Goal: Task Accomplishment & Management: Use online tool/utility

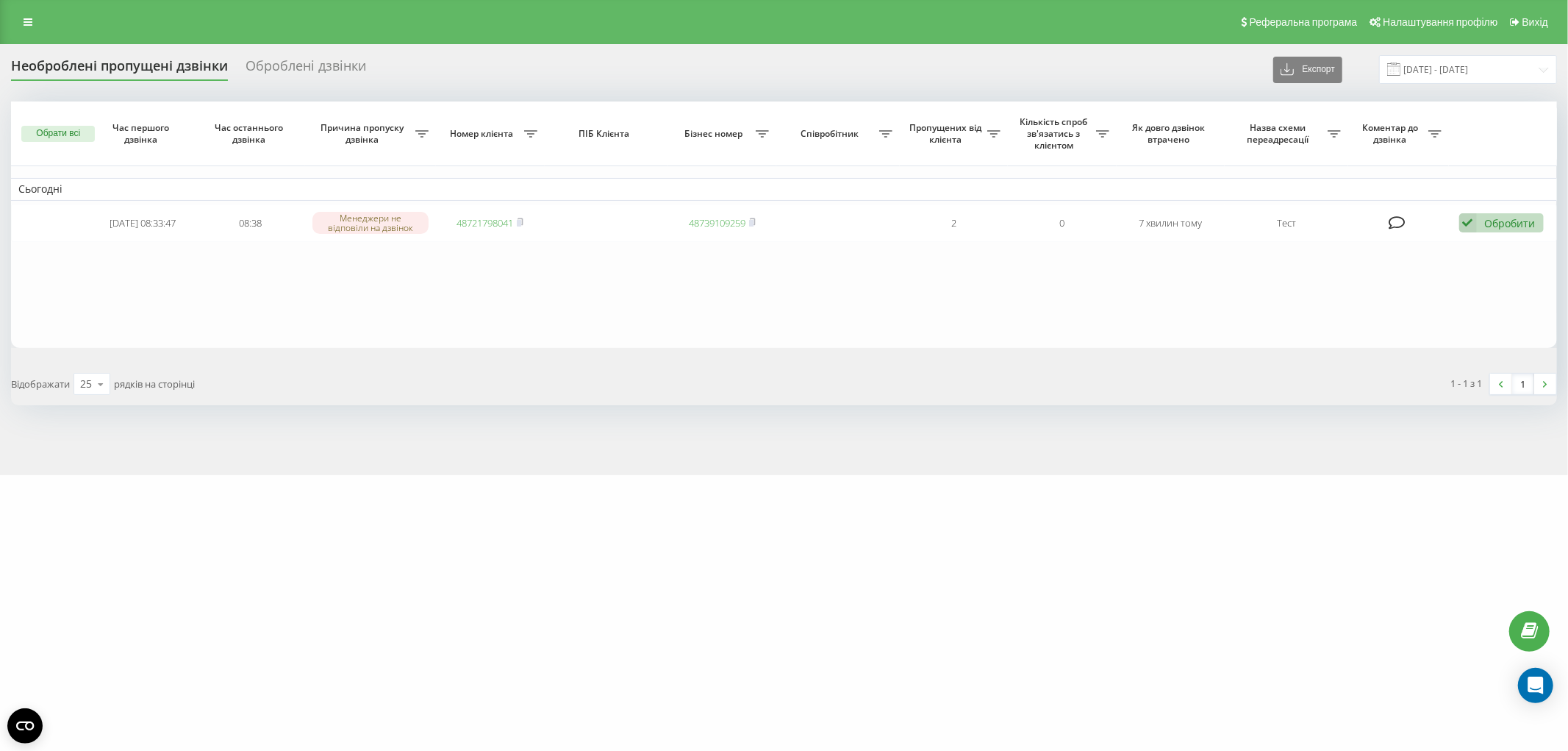
drag, startPoint x: 0, startPoint y: 0, endPoint x: 446, endPoint y: 300, distance: 537.5
click at [446, 300] on table "Сьогодні [DATE] 08:33:47 08:38 Менеджери не відповіли на дзвінок 48721798041 48…" at bounding box center [784, 225] width 1545 height 247
click at [392, 329] on table "Сьогодні 2025-09-19 08:33:47 08:38 Менеджери не відповіли на дзвінок 4872179804…" at bounding box center [784, 225] width 1545 height 247
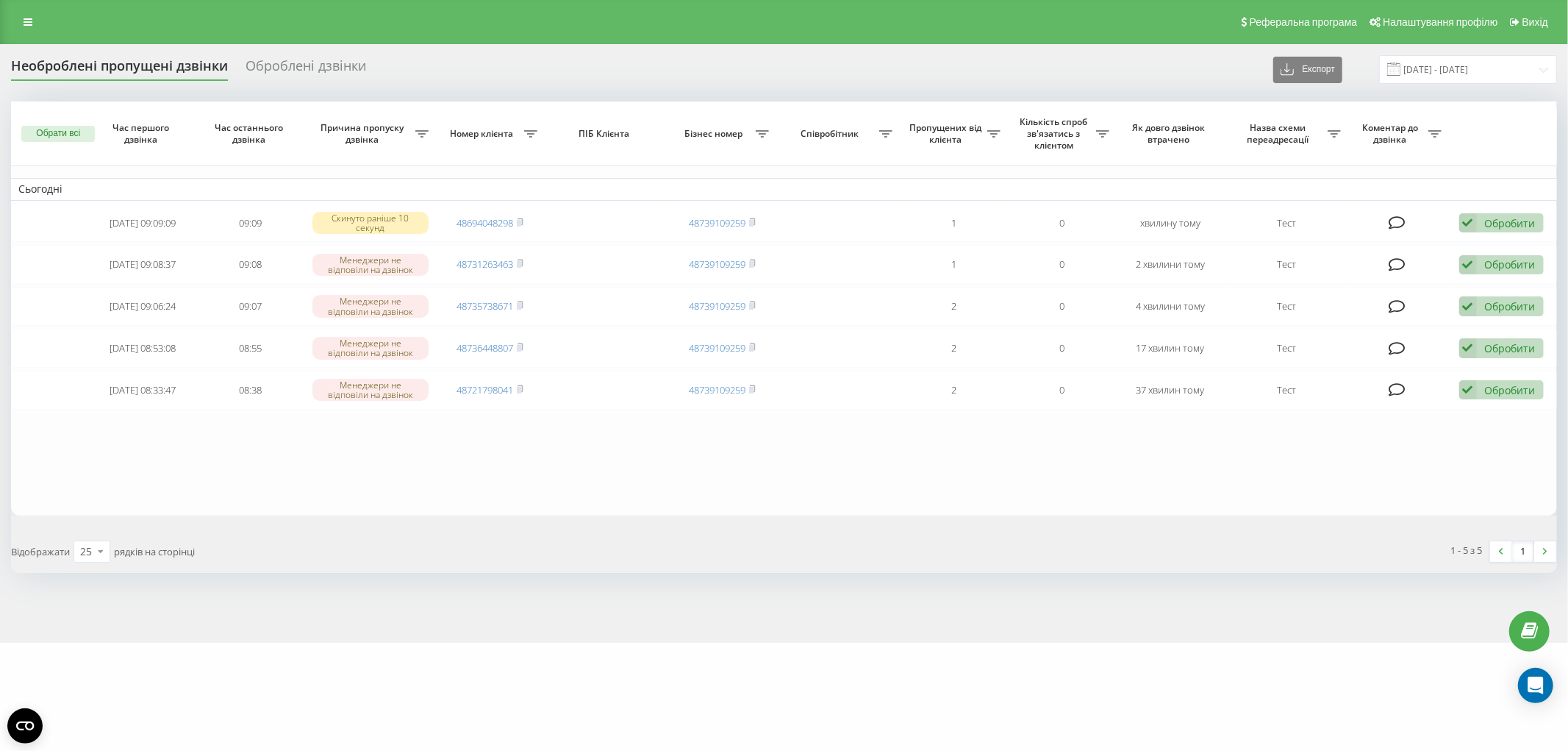
click at [561, 540] on div "Відображати 25 10 25 50 100 рядків на сторінці" at bounding box center [392, 551] width 784 height 43
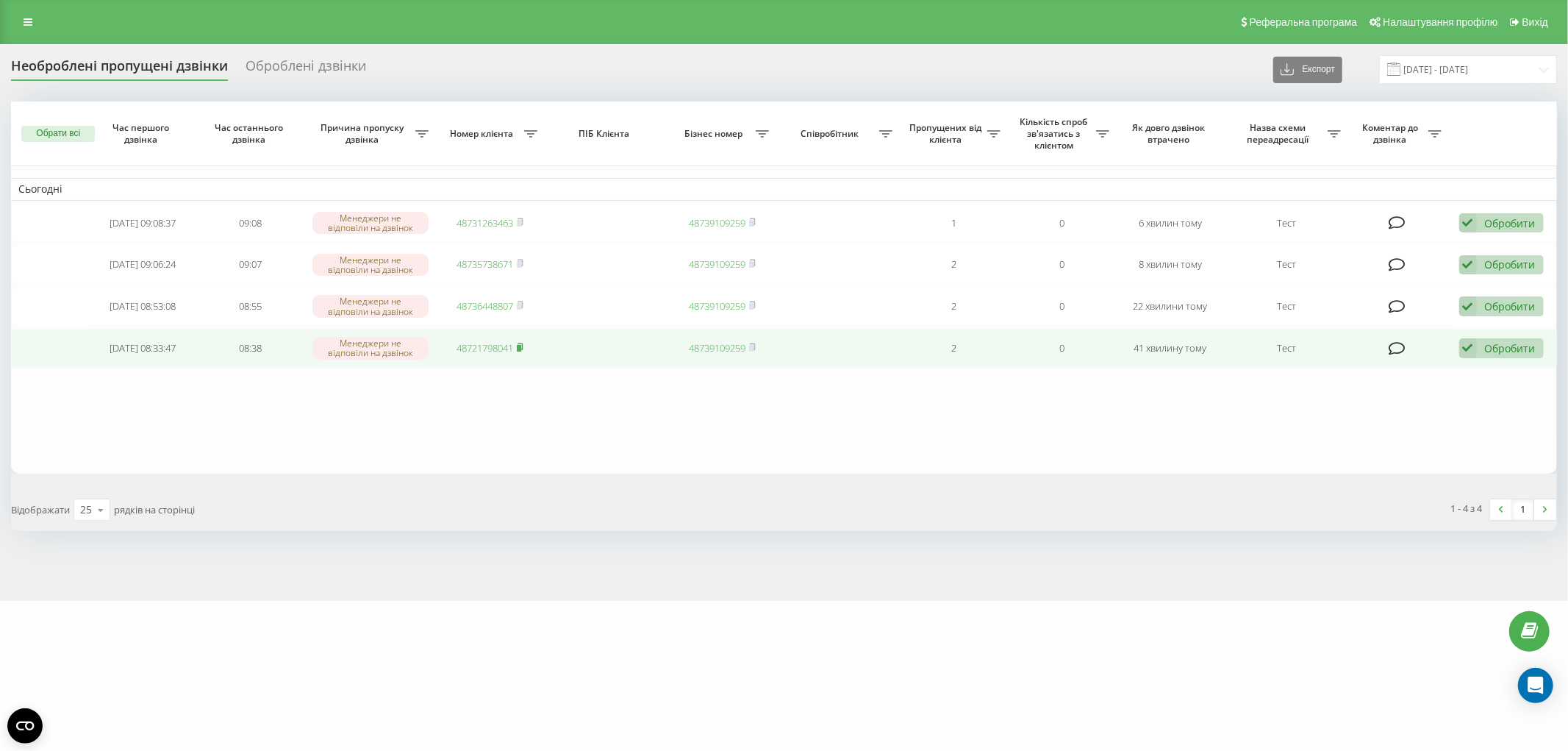
click at [518, 347] on icon at bounding box center [520, 347] width 7 height 9
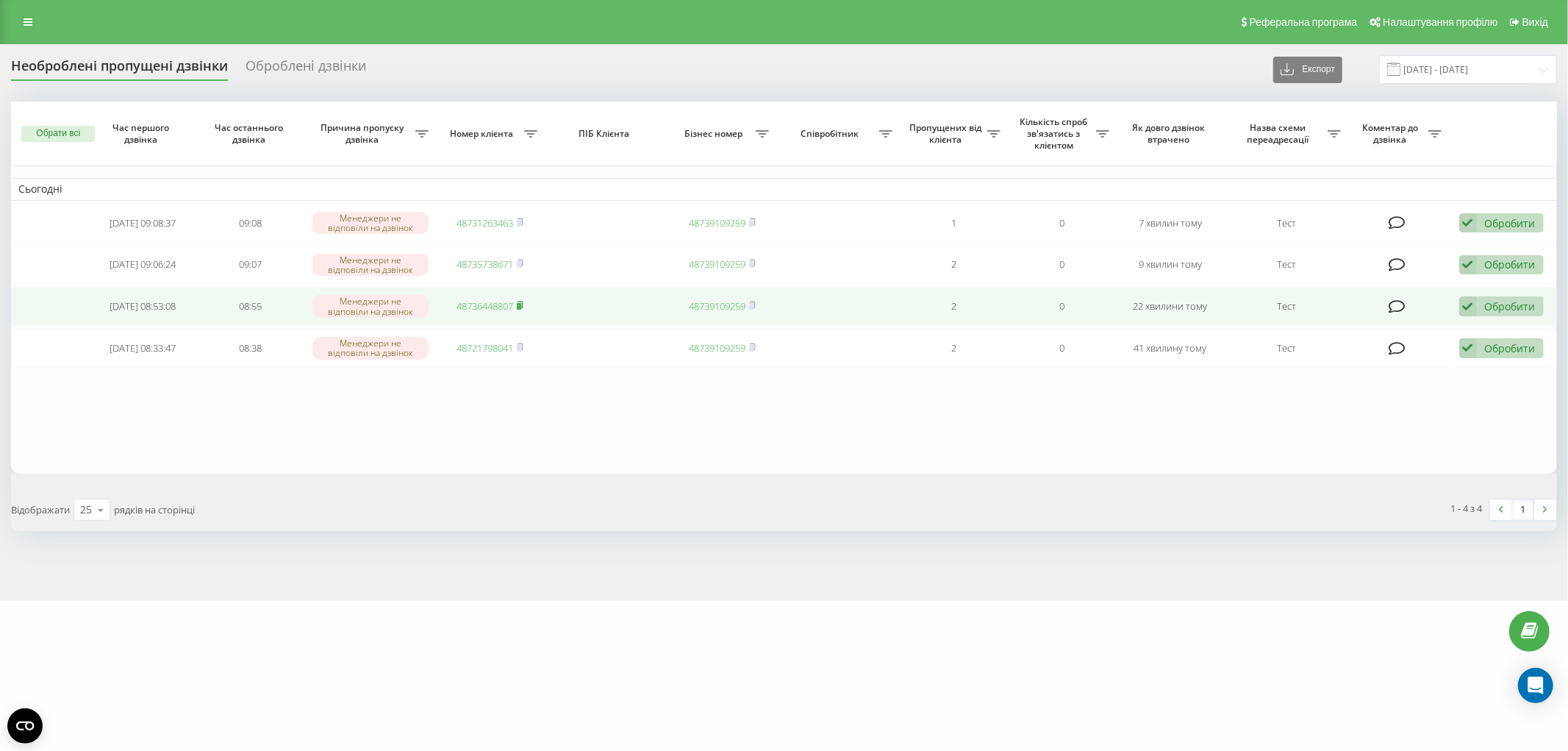
click at [521, 305] on rect at bounding box center [519, 306] width 5 height 7
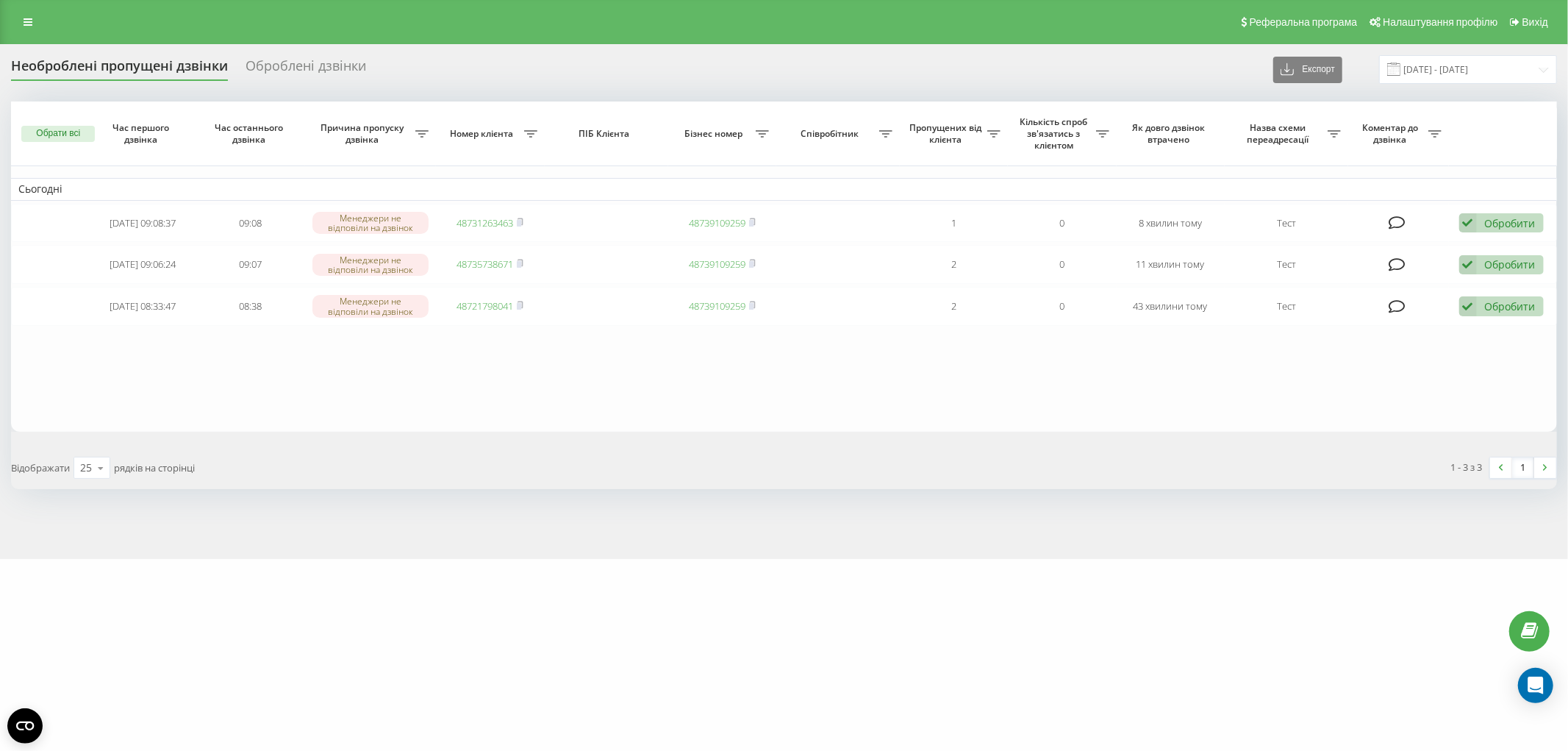
click at [615, 408] on table "Сьогодні 2025-09-19 09:08:37 09:08 Менеджери не відповіли на дзвінок 4873126346…" at bounding box center [784, 266] width 1545 height 330
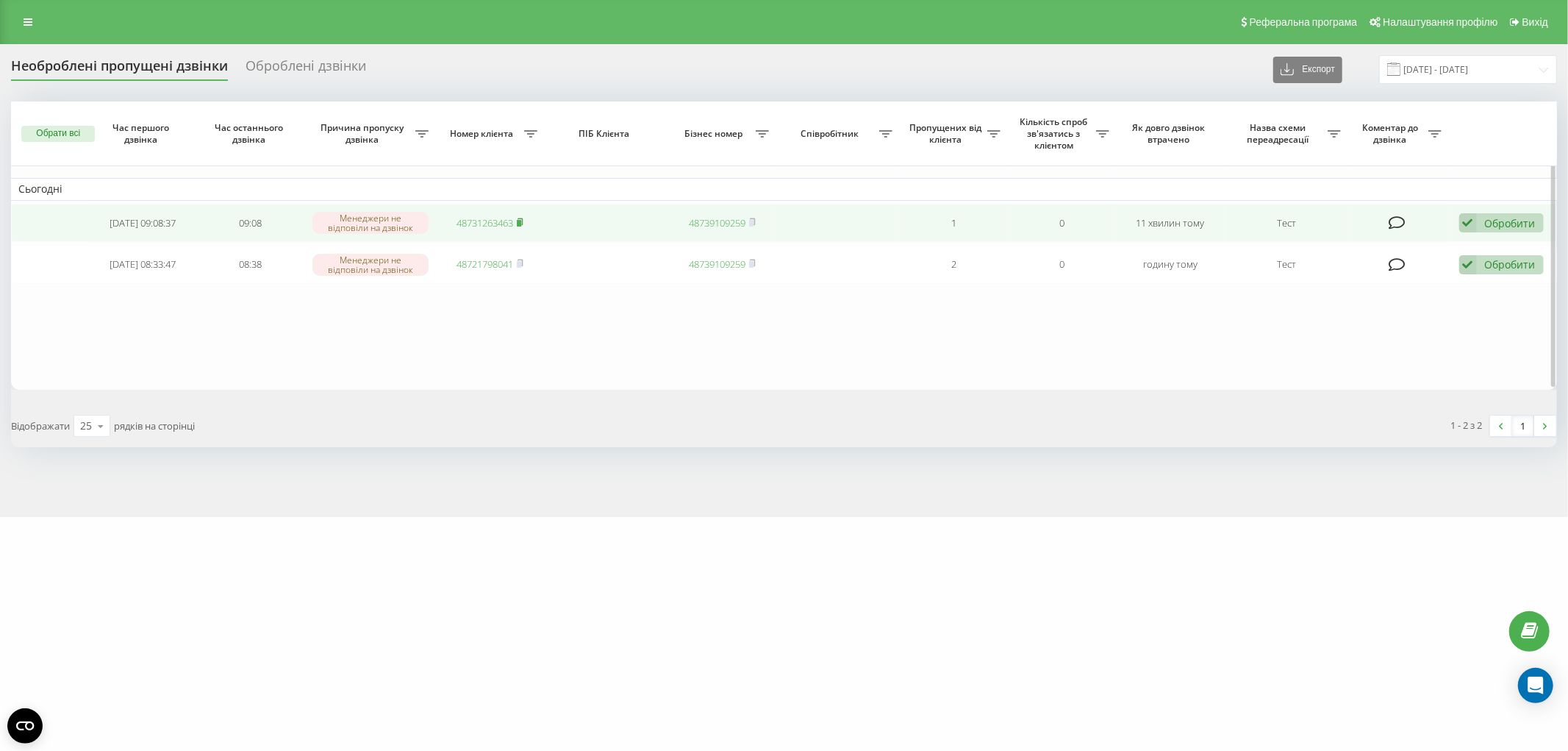
click at [521, 222] on rect at bounding box center [519, 223] width 5 height 7
click at [521, 220] on rect at bounding box center [519, 223] width 5 height 7
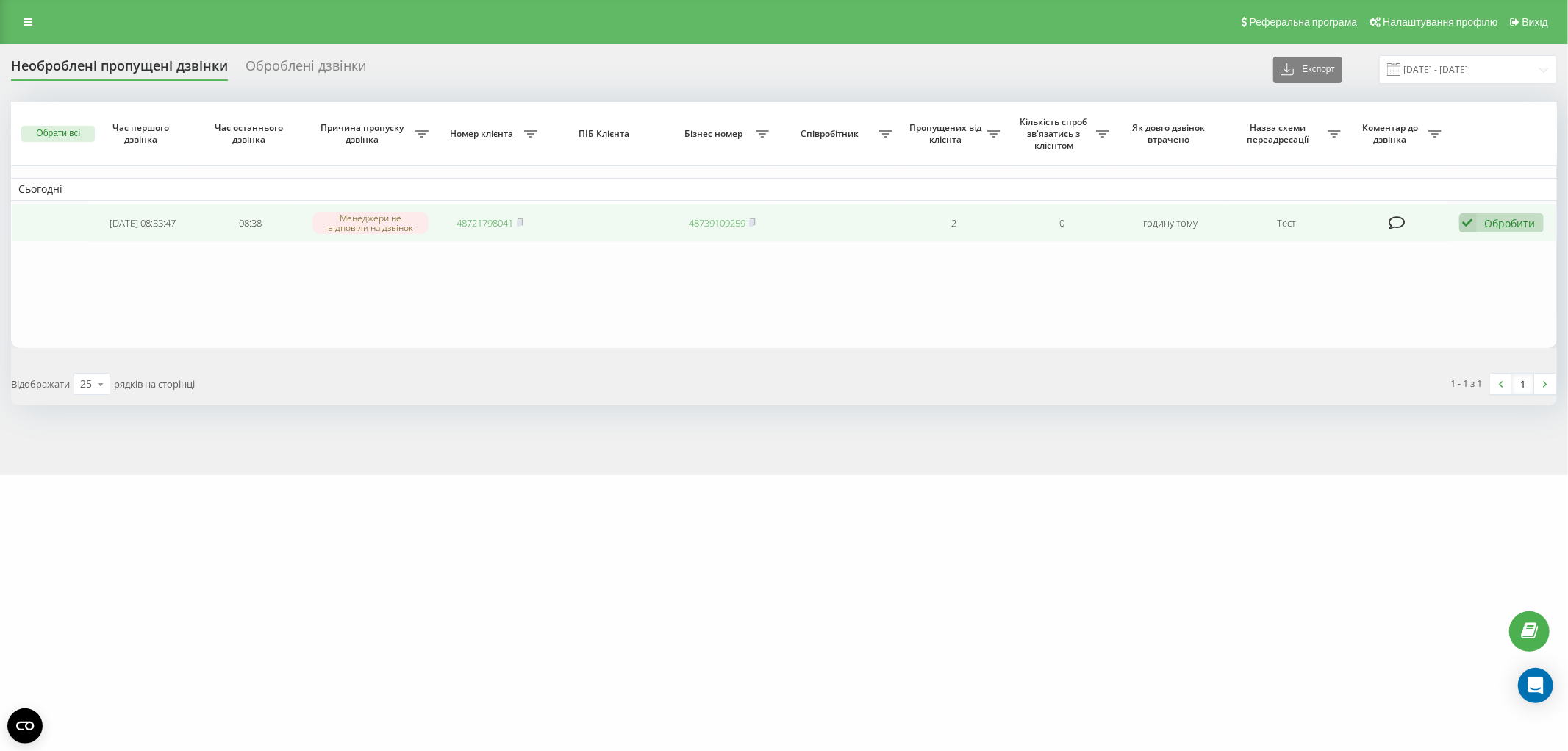
click at [1509, 220] on div "Обробити" at bounding box center [1510, 223] width 51 height 14
click at [1440, 254] on div "Не вдалося зв'язатися" at bounding box center [1406, 246] width 275 height 26
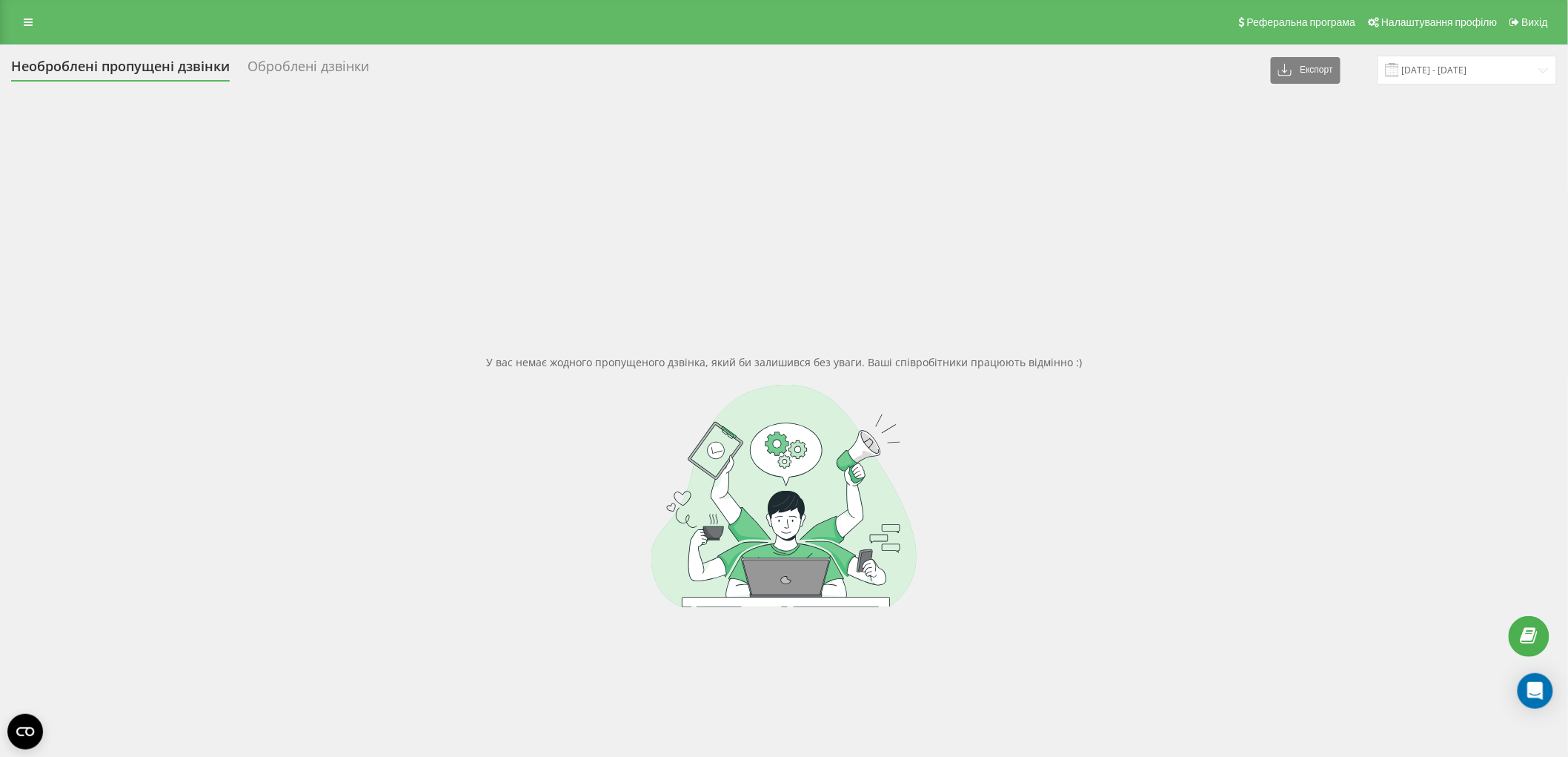
click at [423, 352] on div "У вас немає жодного пропущеного дзвінка, який би залишився без уваги. Ваші спів…" at bounding box center [784, 480] width 1546 height 757
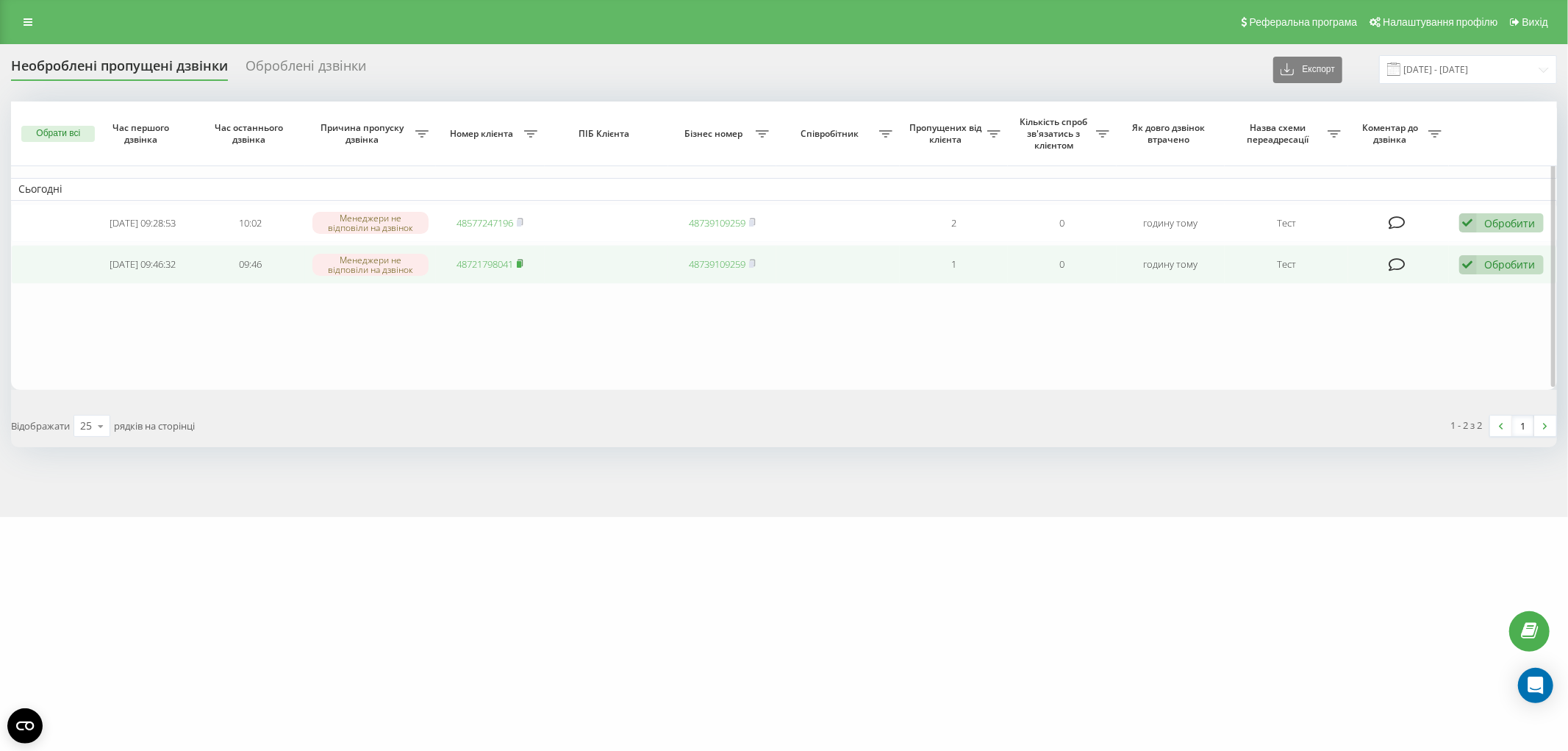
click at [518, 259] on icon at bounding box center [520, 263] width 7 height 9
click at [1475, 263] on icon at bounding box center [1467, 265] width 17 height 20
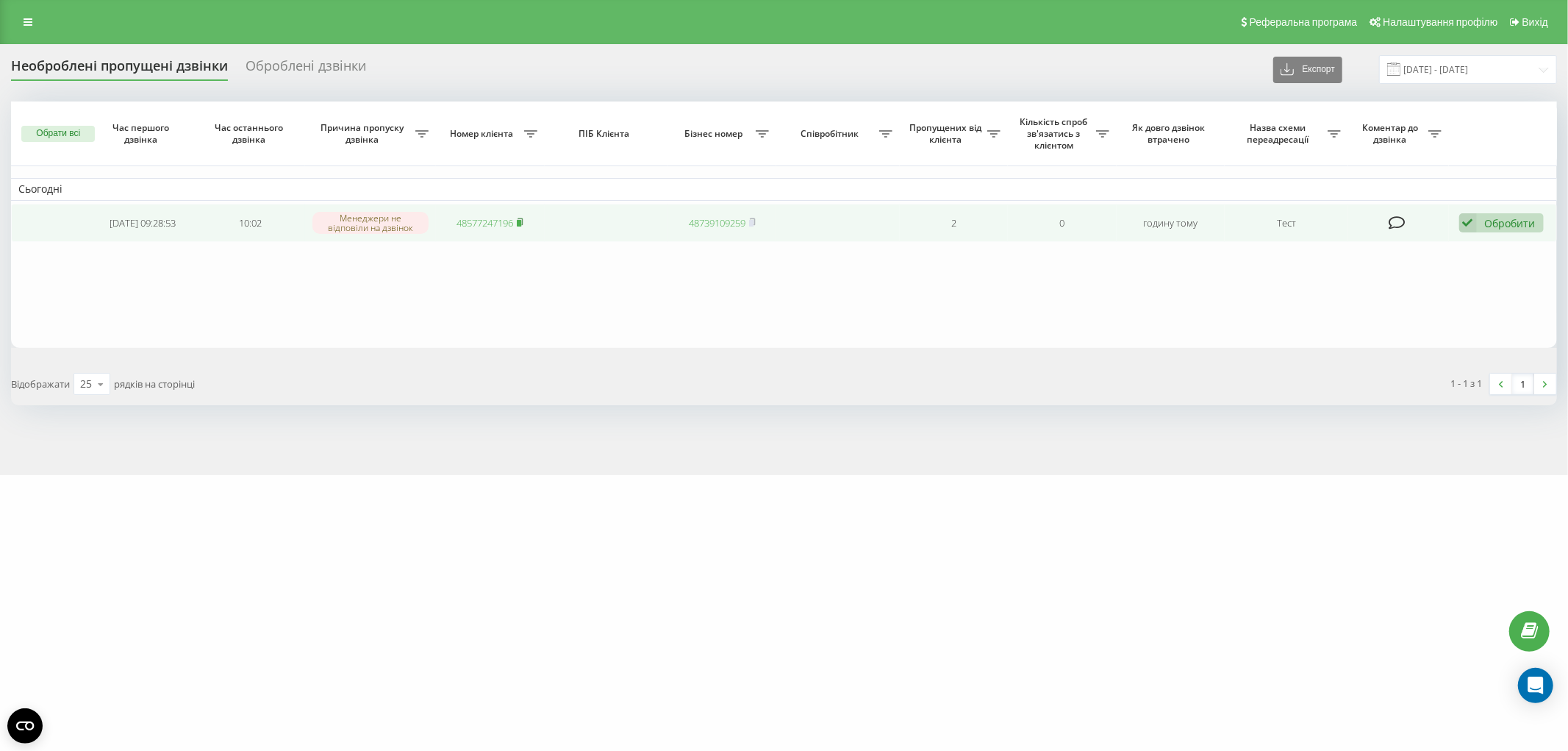
click at [518, 223] on icon at bounding box center [520, 223] width 7 height 9
